Goal: Task Accomplishment & Management: Complete application form

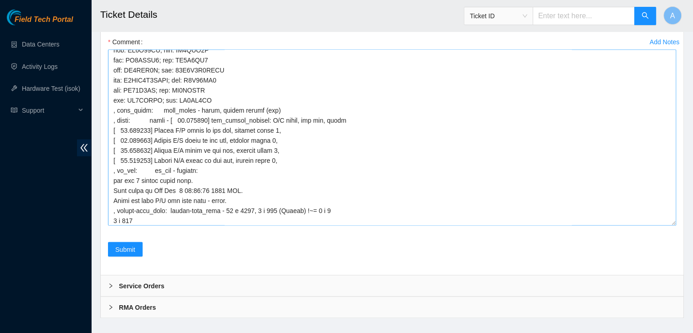
scroll to position [349, 0]
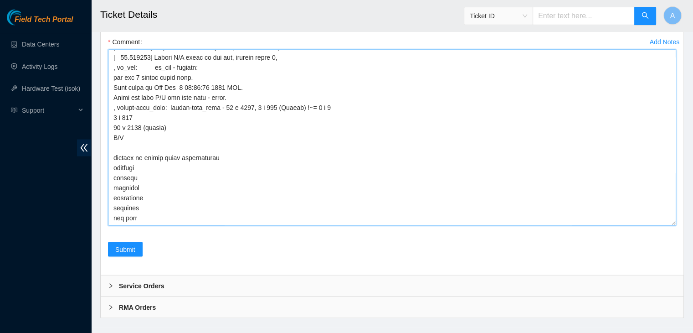
click at [227, 134] on textarea "Comment" at bounding box center [392, 137] width 568 height 176
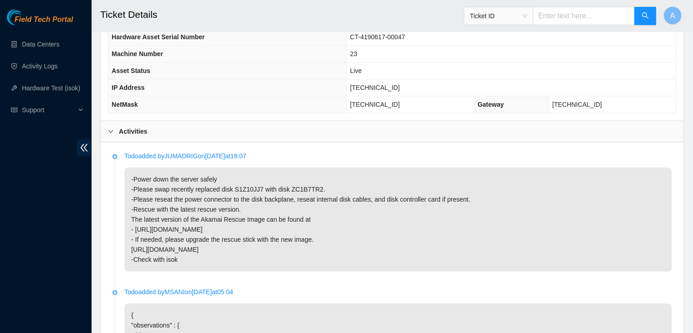
scroll to position [354, 0]
click at [246, 174] on p "-Power down the server safely -Please swap recently replaced disk S1Z10JJ7 with…" at bounding box center [397, 219] width 547 height 104
copy p "S1Z10JJ7"
click at [246, 174] on p "-Power down the server safely -Please swap recently replaced disk S1Z10JJ7 with…" at bounding box center [397, 219] width 547 height 104
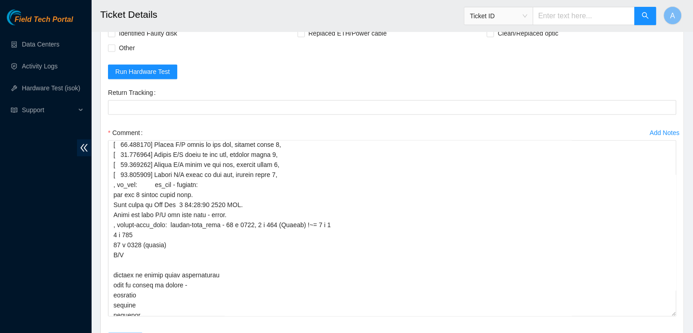
scroll to position [359, 0]
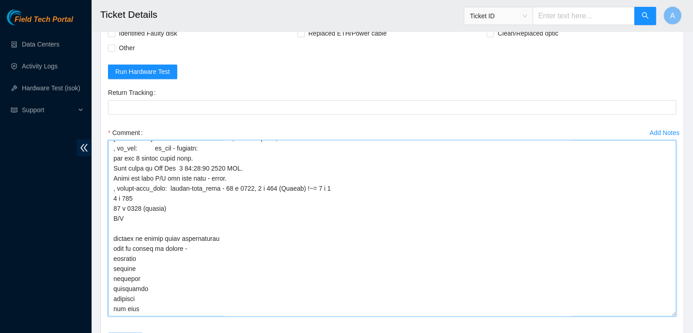
click at [237, 228] on textarea "Comment" at bounding box center [392, 228] width 568 height 176
paste textarea "S1Z10JJ7"
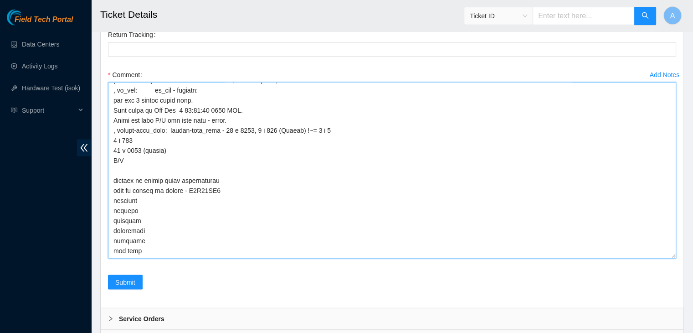
click at [206, 236] on textarea "Comment" at bounding box center [392, 170] width 568 height 176
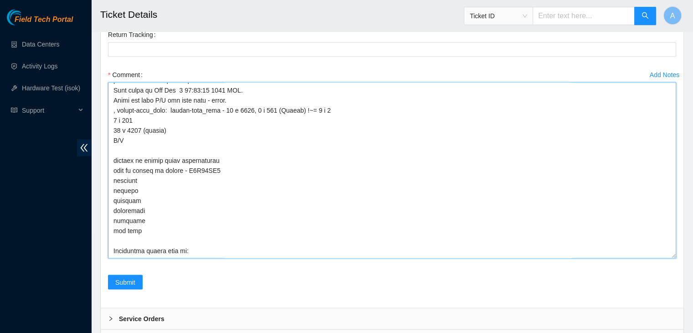
scroll to position [369, 0]
paste textarea "S1Z10JJ7"
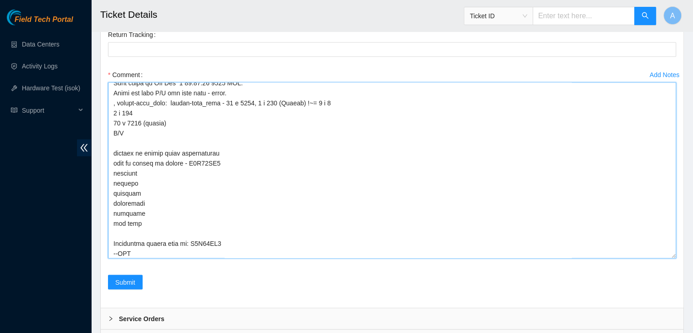
paste textarea "S1Z10JJ7"
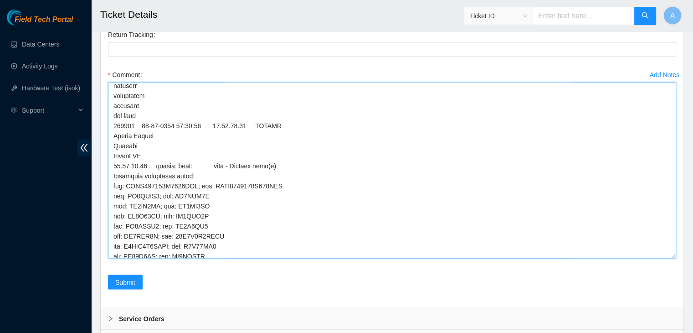
scroll to position [0, 0]
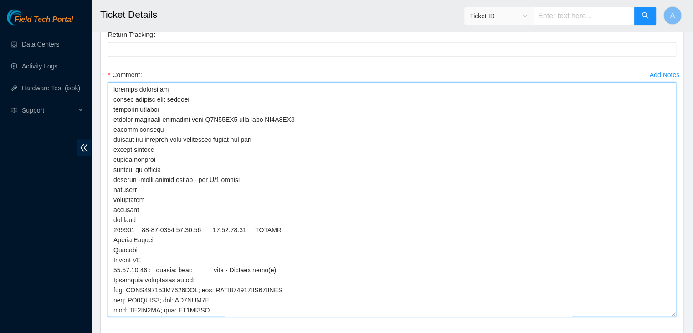
drag, startPoint x: 673, startPoint y: 242, endPoint x: 672, endPoint y: 305, distance: 62.9
click at [672, 301] on textarea "Comment" at bounding box center [392, 199] width 568 height 234
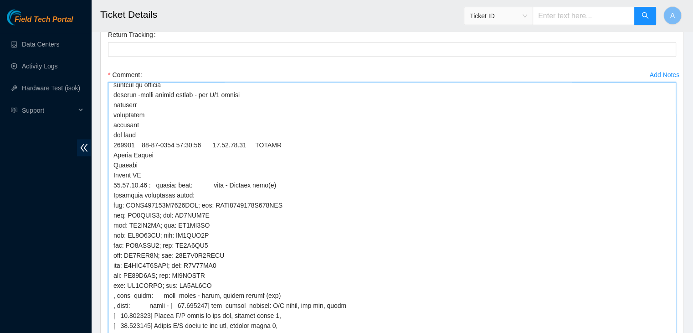
drag, startPoint x: 671, startPoint y: 302, endPoint x: 660, endPoint y: 354, distance: 53.1
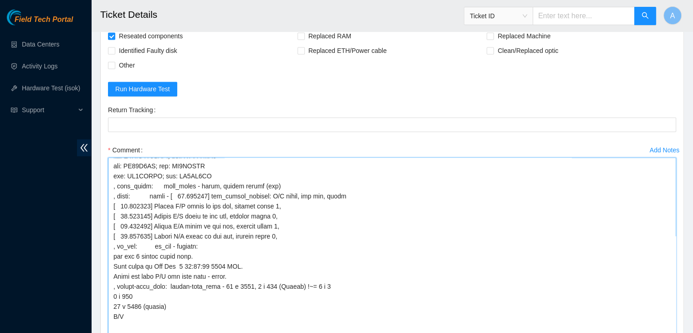
scroll to position [1618, 0]
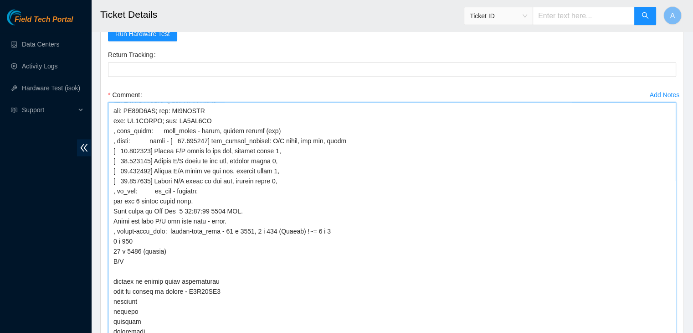
click at [223, 265] on textarea "Comment" at bounding box center [392, 245] width 568 height 287
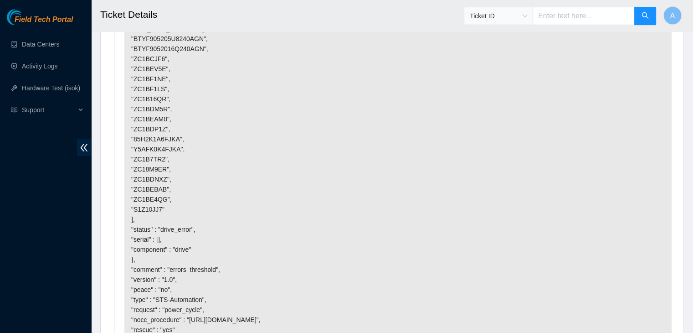
scroll to position [681, 0]
click at [187, 297] on p "{ "observations" : { "drive_type" : "SSD", "drive_role" : "data", "drive_serial…" at bounding box center [397, 163] width 547 height 374
click at [241, 284] on p "{ "observations" : { "drive_type" : "SSD", "drive_role" : "data", "drive_serial…" at bounding box center [397, 163] width 547 height 374
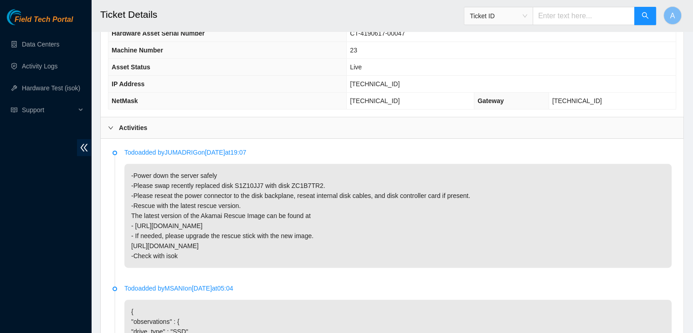
scroll to position [353, 0]
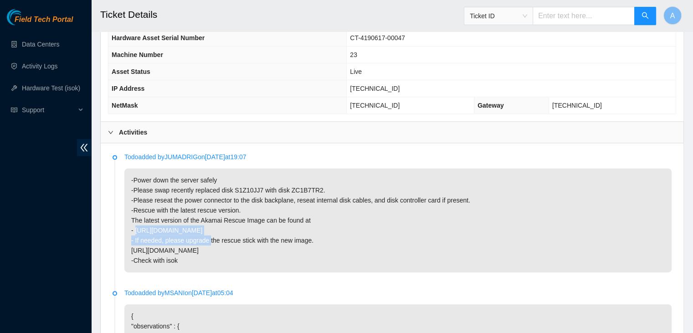
drag, startPoint x: 264, startPoint y: 218, endPoint x: 135, endPoint y: 215, distance: 129.4
click at [135, 215] on p "-Power down the server safely -Please swap recently replaced disk S1Z10JJ7 with…" at bounding box center [397, 220] width 547 height 104
click at [259, 257] on p "-Power down the server safely -Please swap recently replaced disk S1Z10JJ7 with…" at bounding box center [397, 220] width 547 height 104
drag, startPoint x: 308, startPoint y: 238, endPoint x: 132, endPoint y: 239, distance: 176.3
click at [132, 239] on p "-Power down the server safely -Please swap recently replaced disk S1Z10JJ7 with…" at bounding box center [397, 220] width 547 height 104
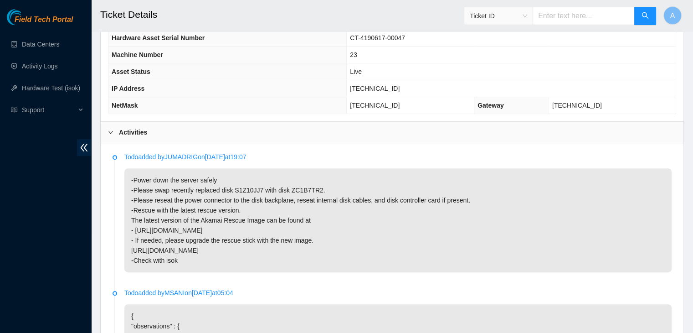
click at [340, 209] on p "-Power down the server safely -Please swap recently replaced disk S1Z10JJ7 with…" at bounding box center [397, 220] width 547 height 104
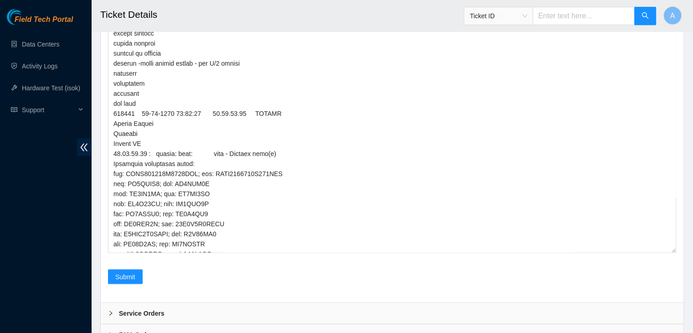
scroll to position [269, 0]
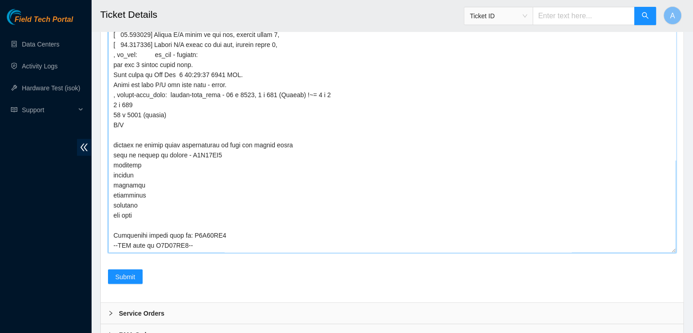
drag, startPoint x: 284, startPoint y: 132, endPoint x: 111, endPoint y: 133, distance: 173.1
click at [111, 133] on textarea "Comment" at bounding box center [392, 109] width 568 height 287
drag, startPoint x: 188, startPoint y: 233, endPoint x: 115, endPoint y: 128, distance: 127.4
click at [115, 128] on textarea "Comment" at bounding box center [392, 109] width 568 height 287
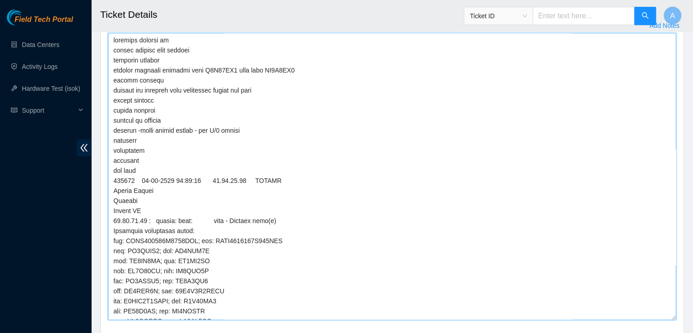
scroll to position [1782, 0]
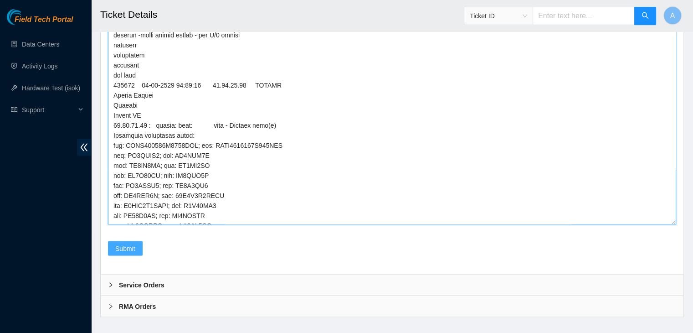
type textarea "verified machine sn safely powered down machine unracked machine swapped recent…"
click at [135, 241] on button "Submit" at bounding box center [125, 248] width 35 height 15
